Goal: Register for event/course

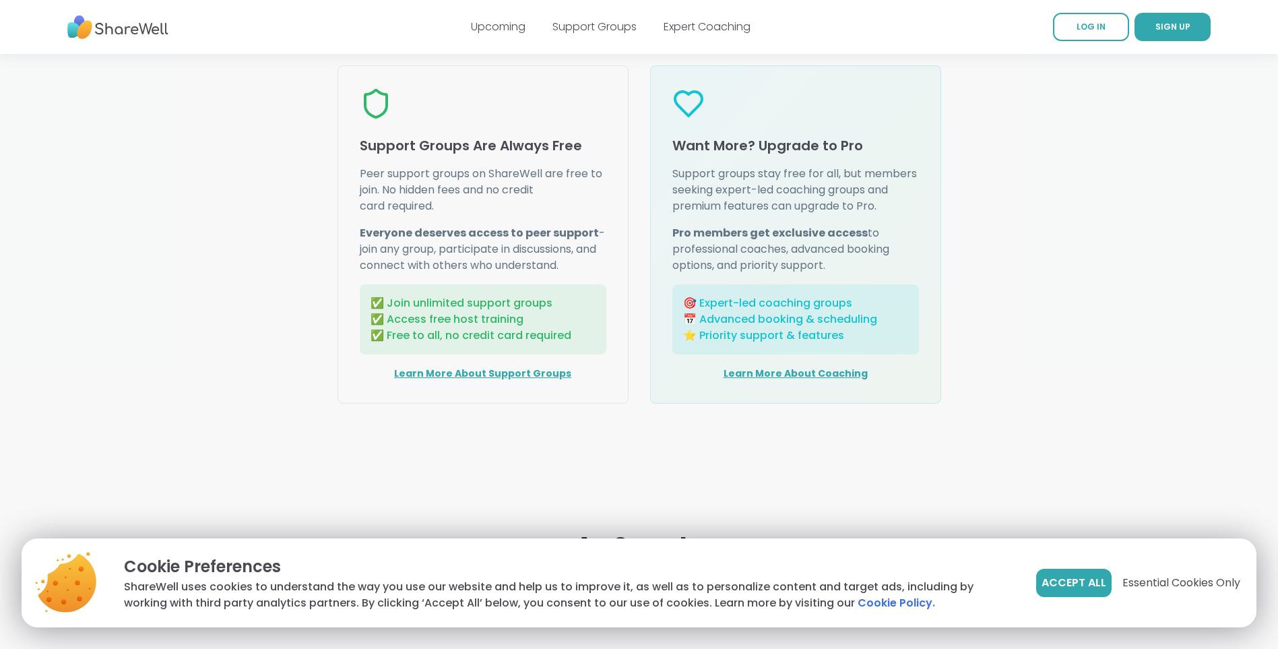
scroll to position [2062, 0]
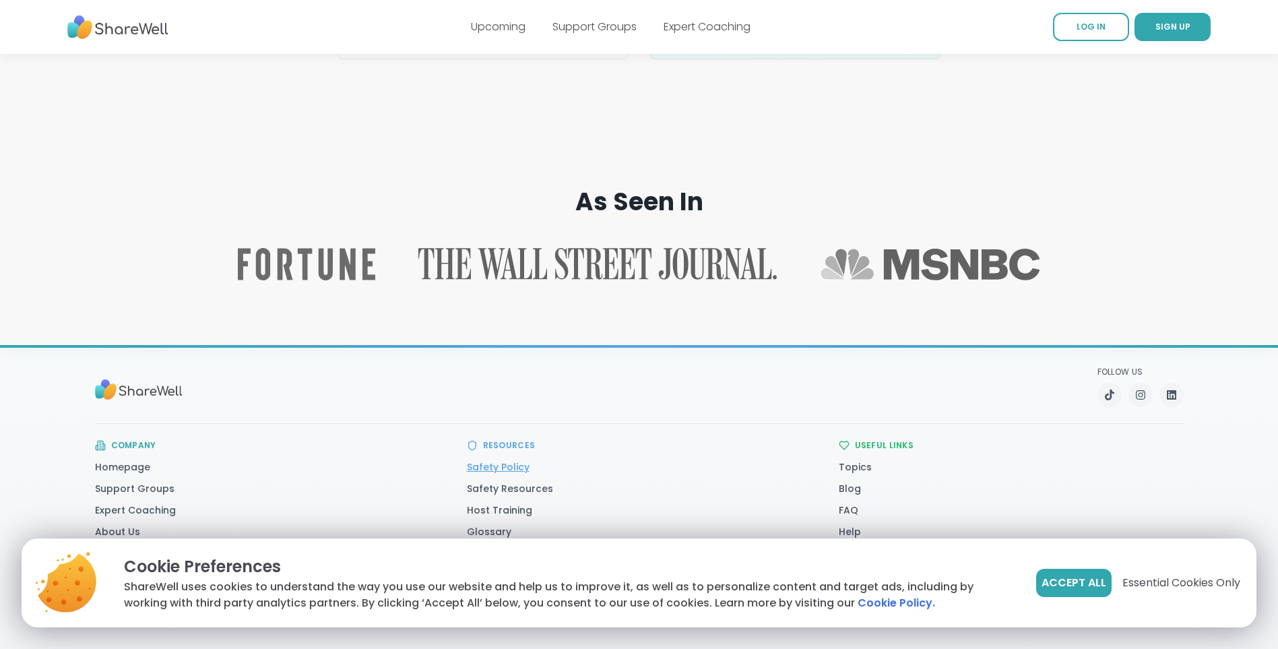
click at [519, 467] on link "Safety Policy" at bounding box center [498, 466] width 63 height 13
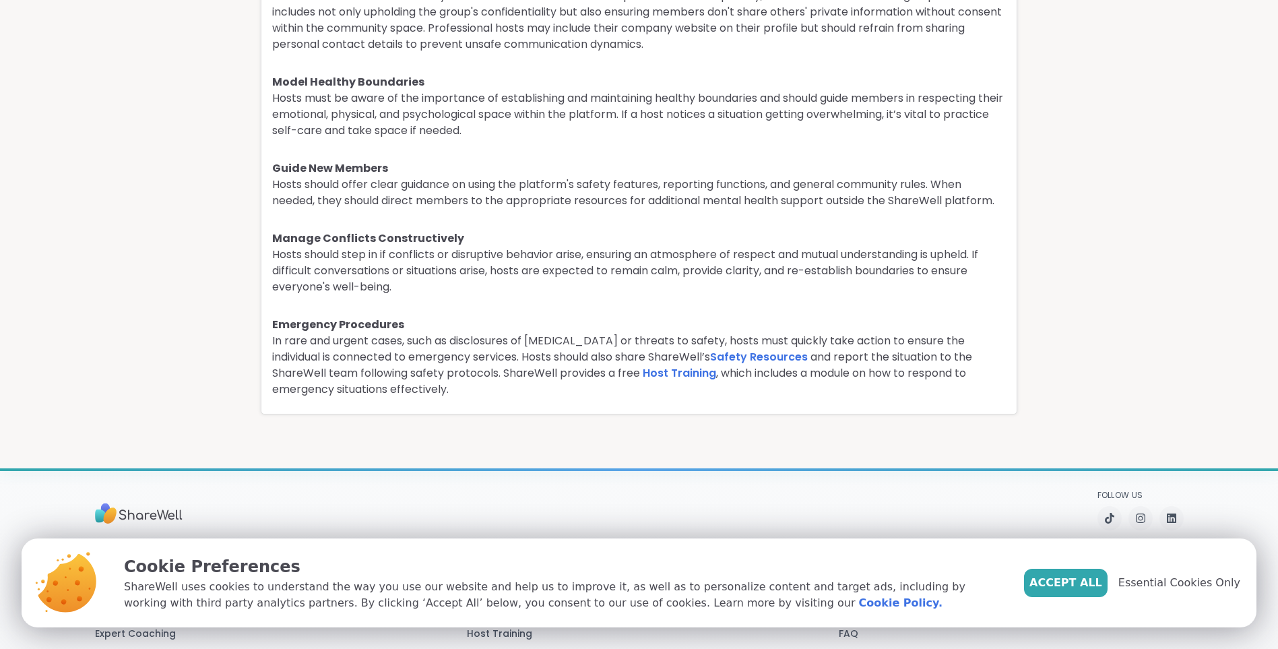
scroll to position [3302, 0]
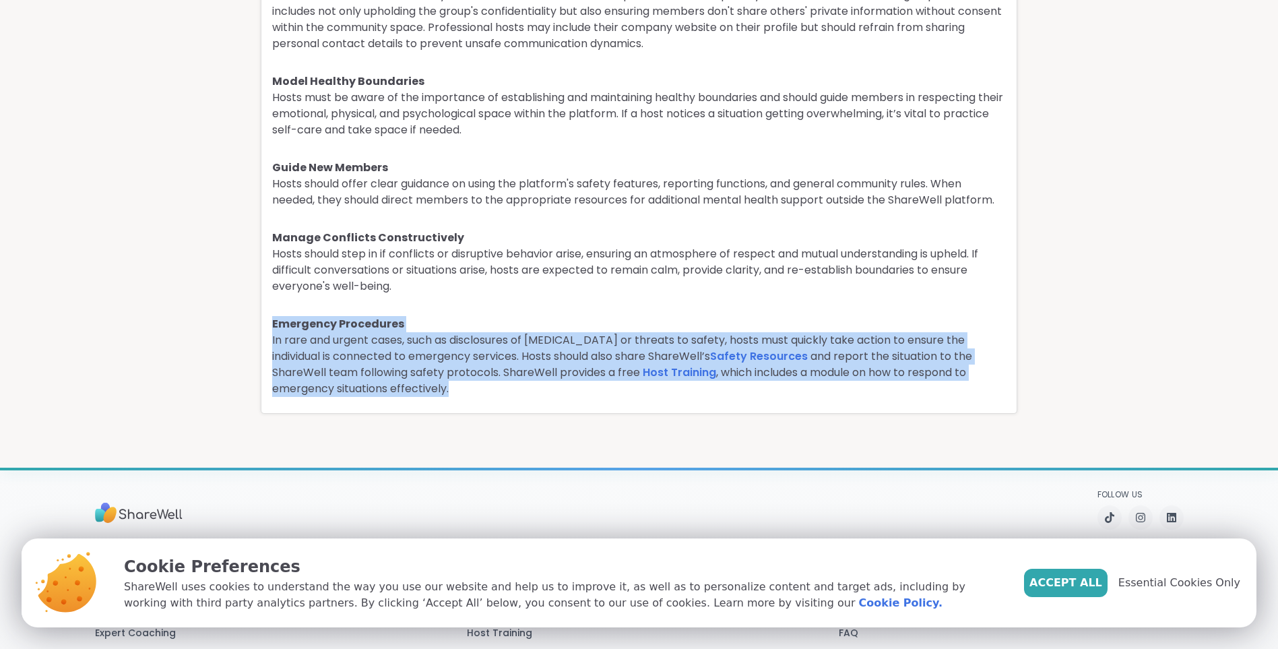
drag, startPoint x: 272, startPoint y: 304, endPoint x: 354, endPoint y: 367, distance: 104.3
drag, startPoint x: 354, startPoint y: 367, endPoint x: 328, endPoint y: 327, distance: 48.6
copy div "Emergency Procedures In rare and urgent cases, such as disclosures of self-harm…"
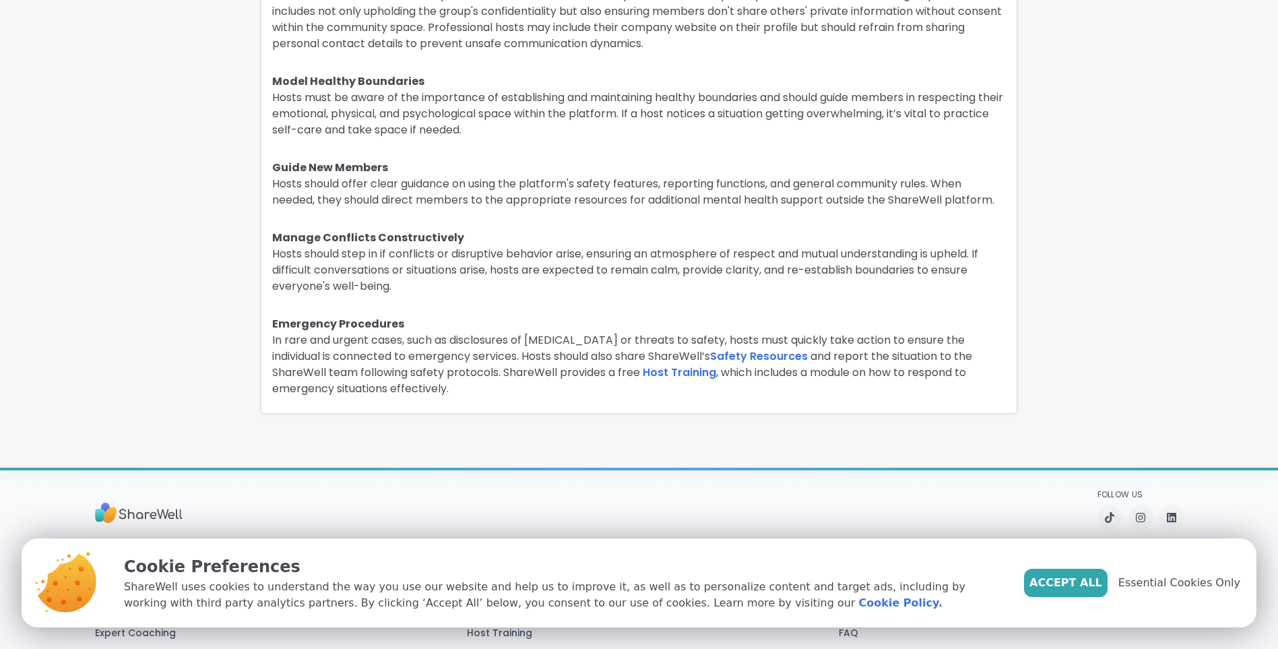
click at [734, 272] on p "Hosts should step in if conflicts or disruptive behavior arise, ensuring an atm…" at bounding box center [639, 270] width 734 height 49
click at [643, 365] on link "Host Training" at bounding box center [679, 373] width 73 height 16
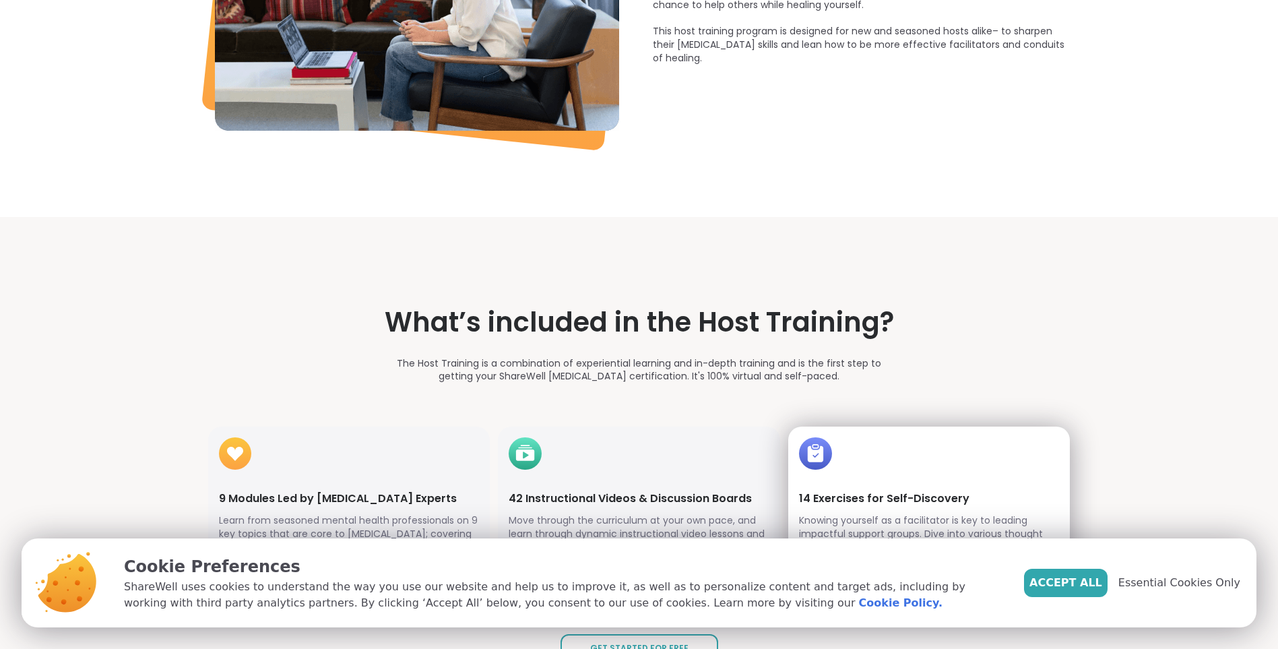
scroll to position [1887, 0]
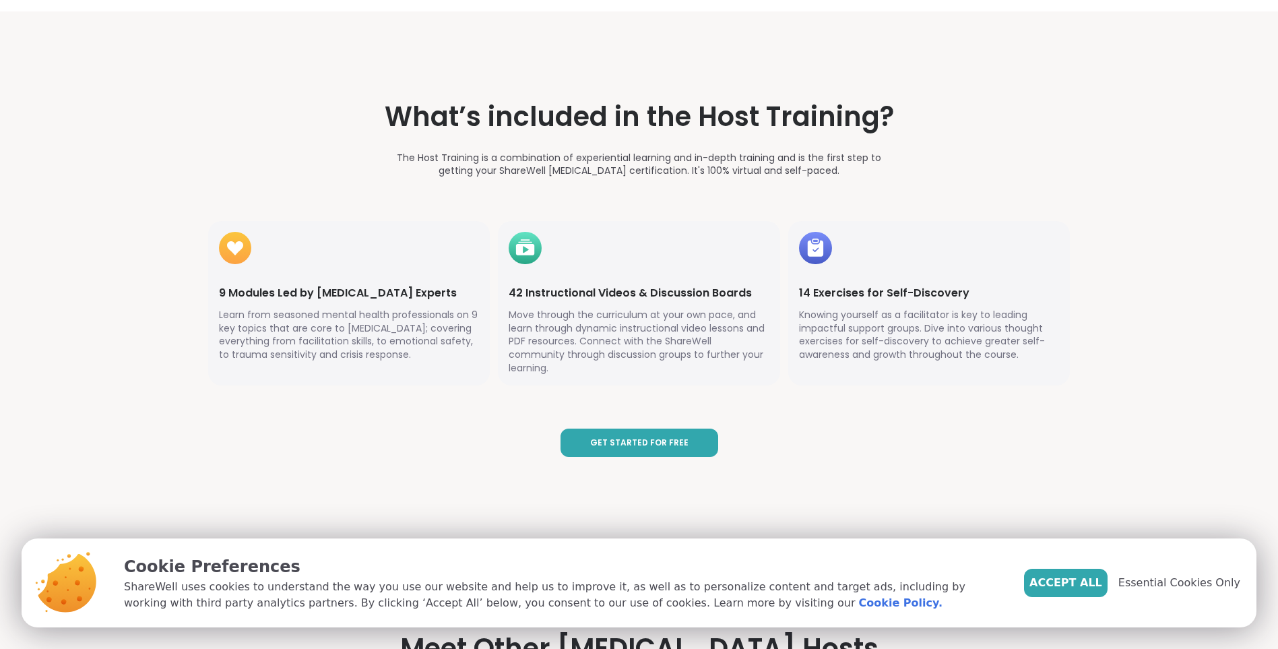
click at [654, 437] on span "Get Started for Free" at bounding box center [639, 442] width 98 height 11
click at [644, 437] on span "Get Started for Free" at bounding box center [639, 442] width 98 height 11
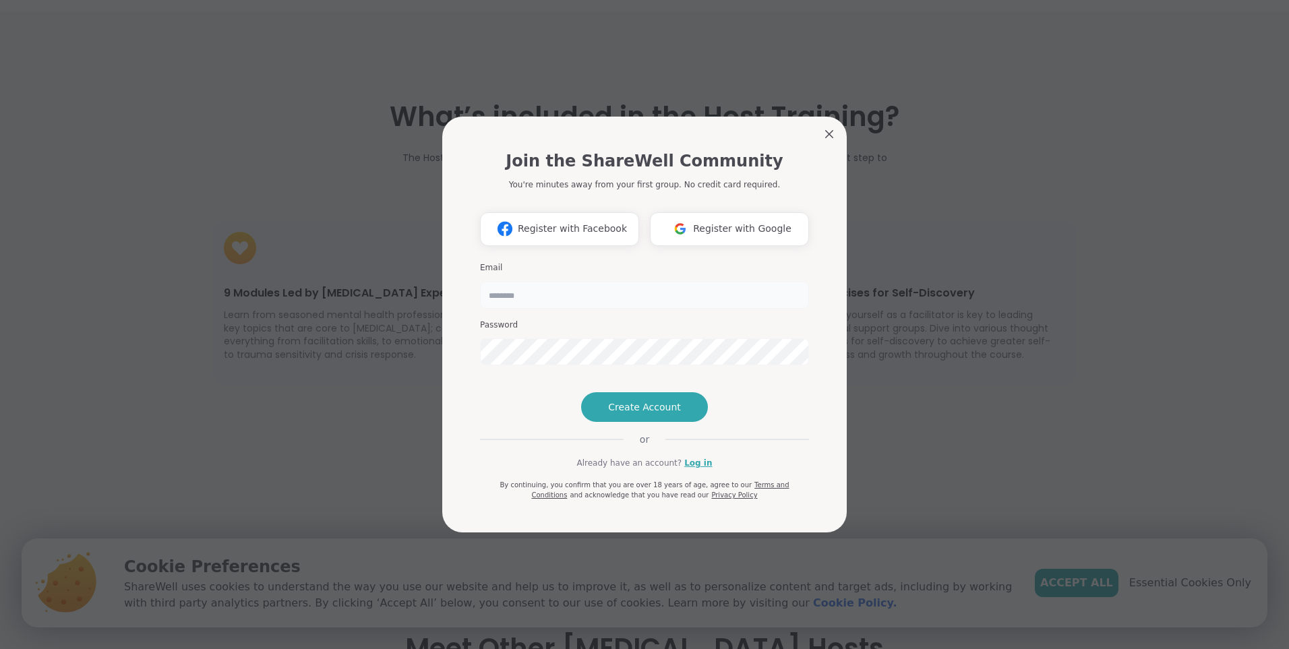
click at [510, 282] on input "email" at bounding box center [644, 295] width 329 height 27
type input "**********"
click at [667, 414] on span "Create Account" at bounding box center [644, 406] width 73 height 13
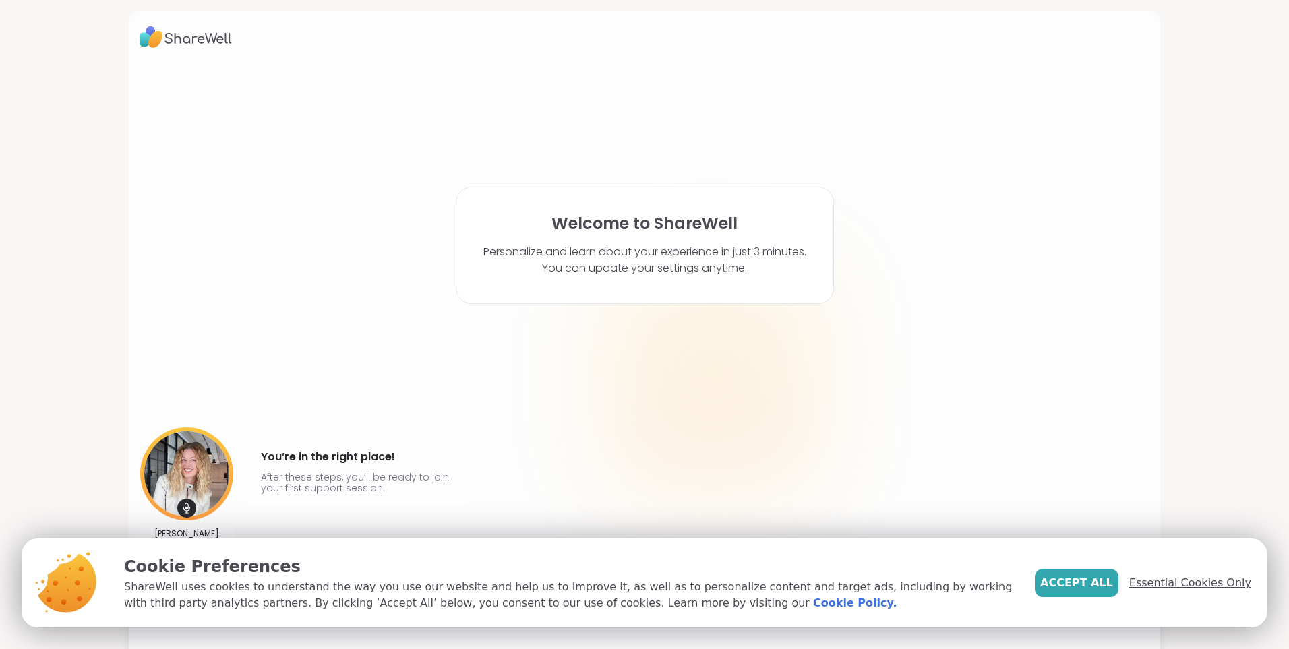
click at [1170, 582] on span "Essential Cookies Only" at bounding box center [1190, 583] width 122 height 16
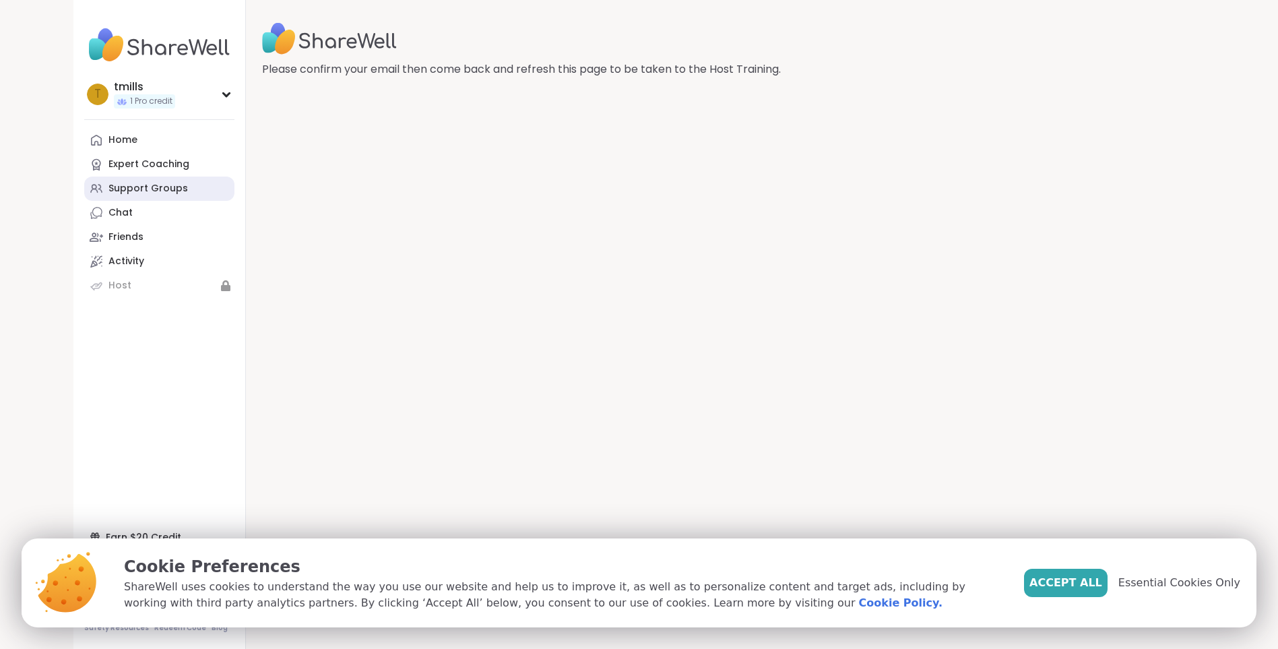
click at [161, 187] on div "Support Groups" at bounding box center [149, 188] width 80 height 13
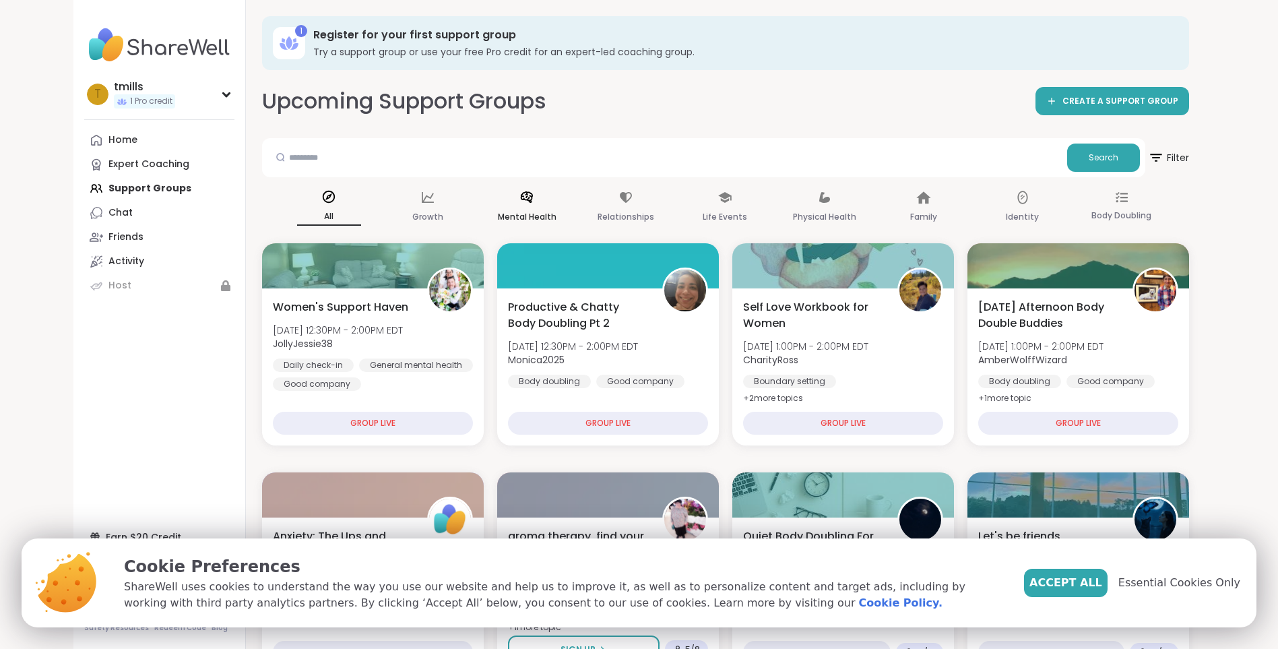
click at [534, 219] on p "Mental Health" at bounding box center [527, 217] width 59 height 16
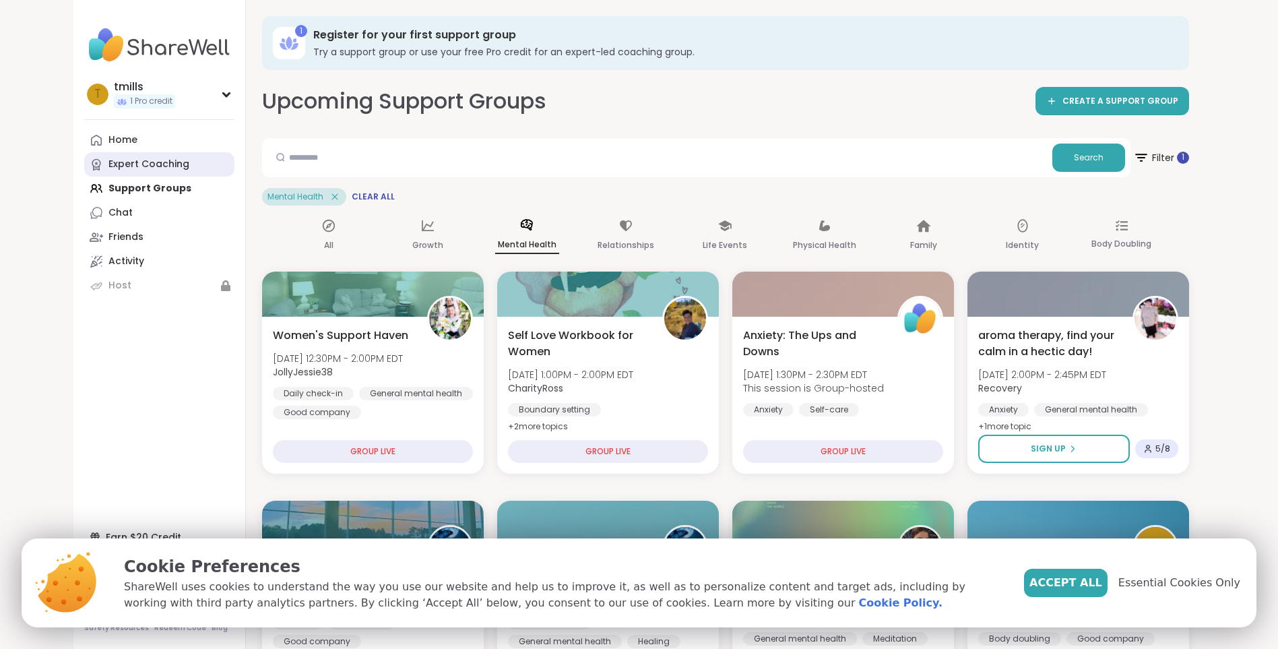
click at [128, 160] on div "Expert Coaching" at bounding box center [149, 164] width 81 height 13
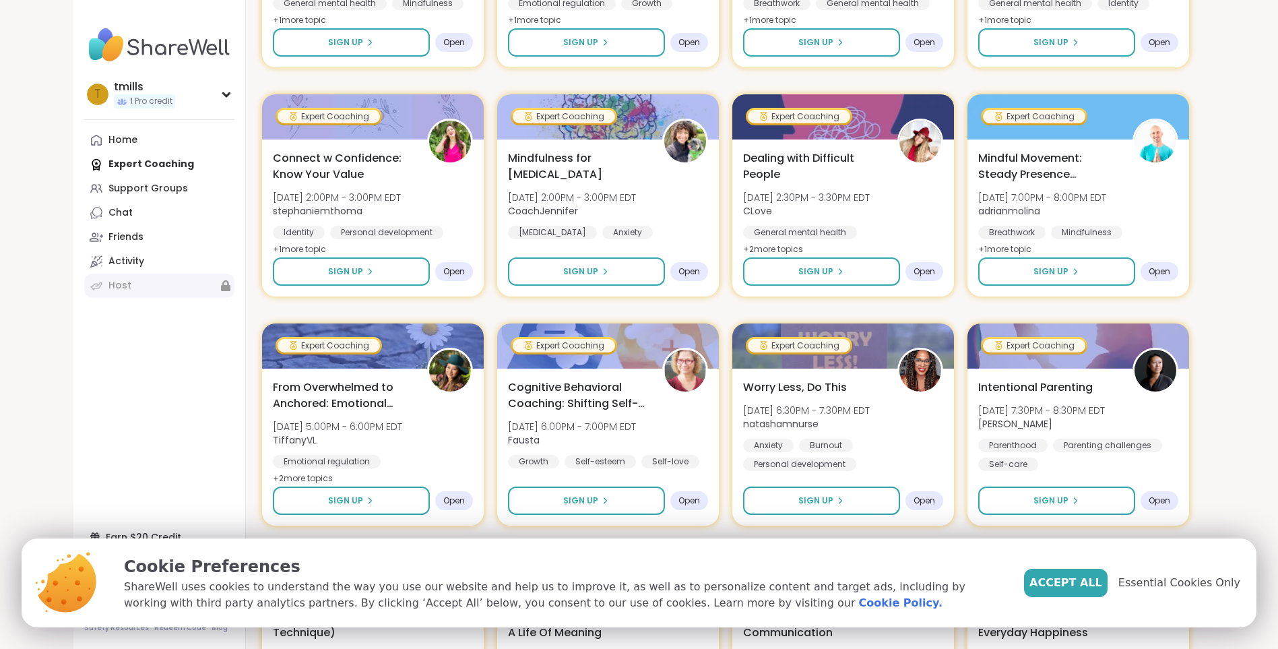
scroll to position [1103, 0]
